Goal: Information Seeking & Learning: Learn about a topic

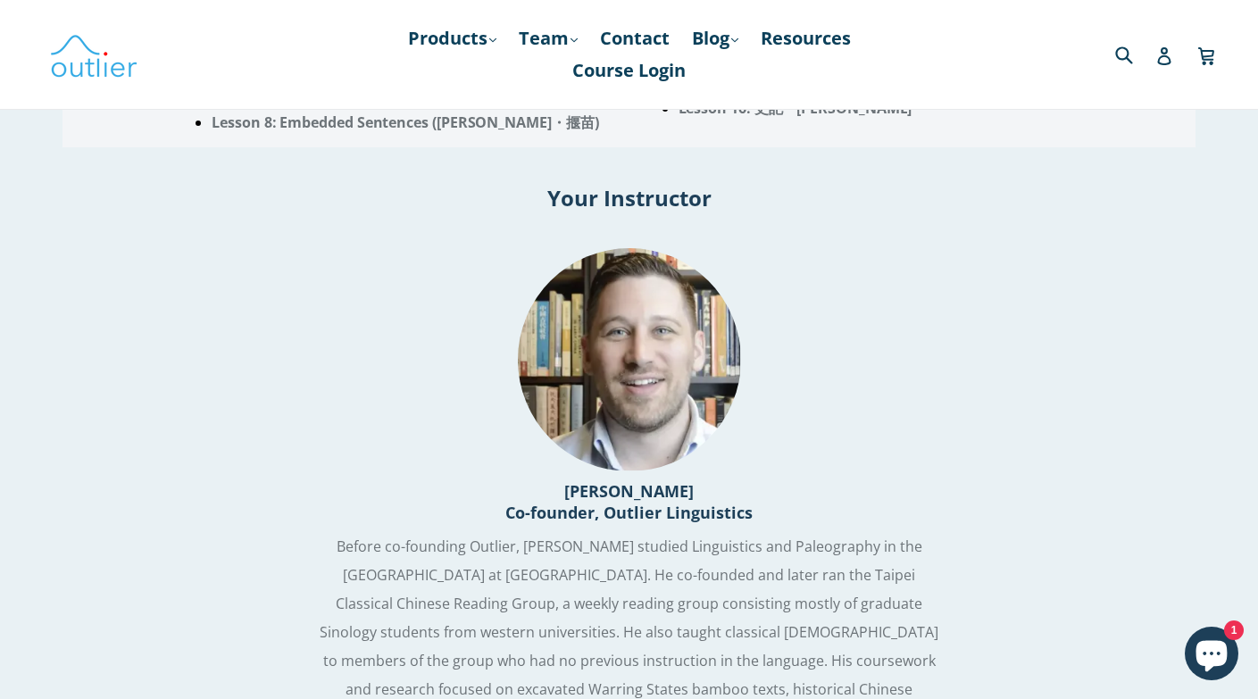
scroll to position [2283, 0]
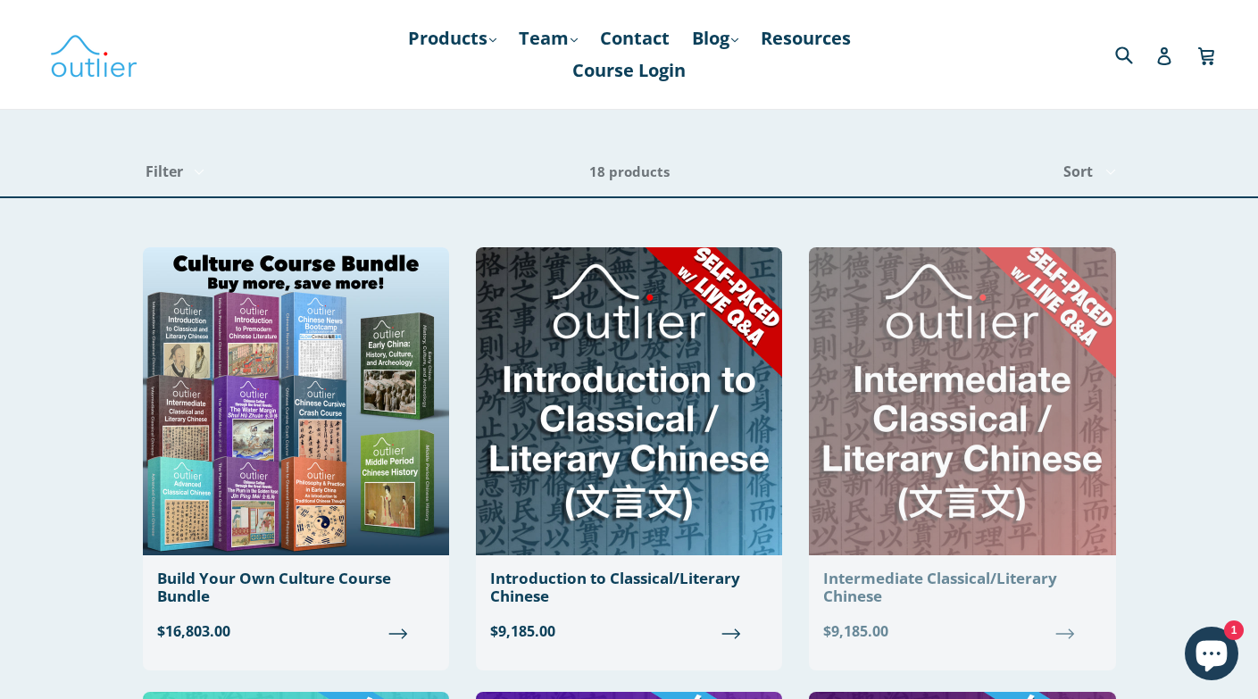
click at [1026, 393] on img at bounding box center [962, 401] width 306 height 308
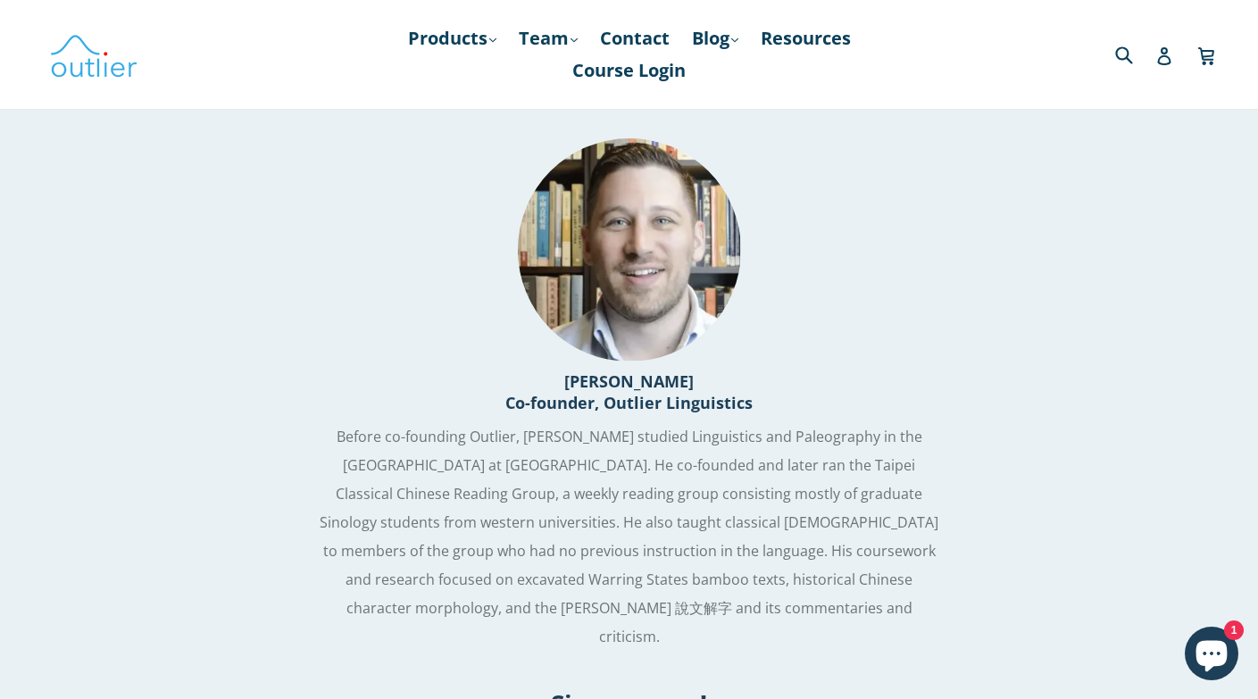
scroll to position [2335, 0]
